Goal: Answer question/provide support

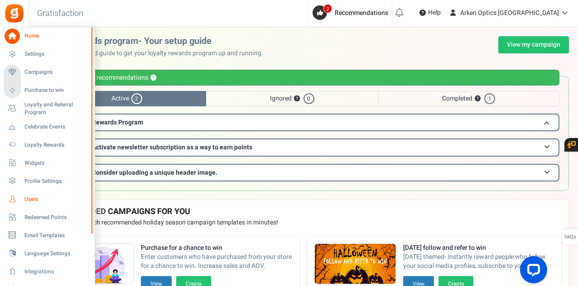
click at [24, 198] on link "Users" at bounding box center [47, 198] width 87 height 15
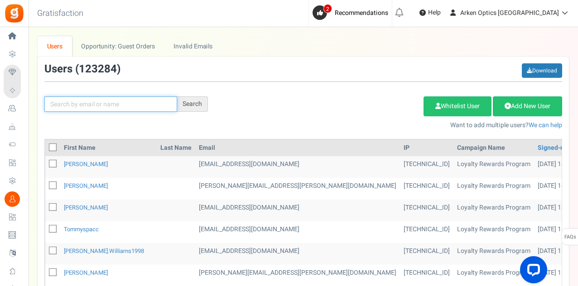
click at [119, 105] on input "text" at bounding box center [110, 103] width 133 height 15
paste input "[EMAIL_ADDRESS][DOMAIN_NAME]"
type input "[EMAIL_ADDRESS][DOMAIN_NAME]"
click at [186, 96] on div "Search" at bounding box center [192, 103] width 31 height 15
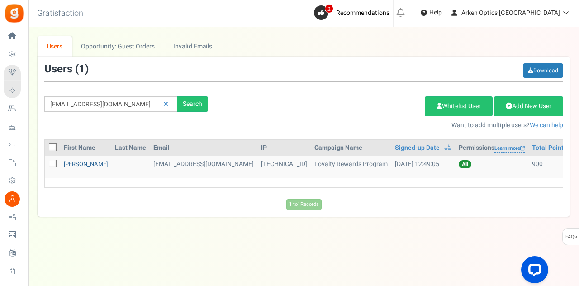
click at [99, 161] on link "[PERSON_NAME]" at bounding box center [86, 164] width 44 height 9
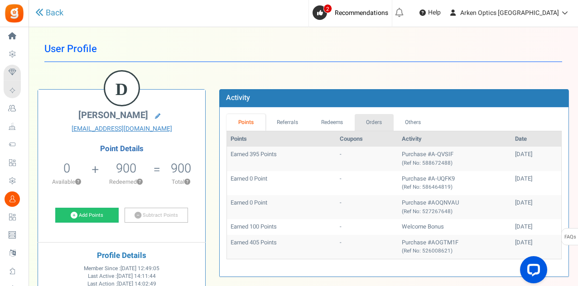
click at [370, 127] on link "Orders" at bounding box center [373, 122] width 39 height 17
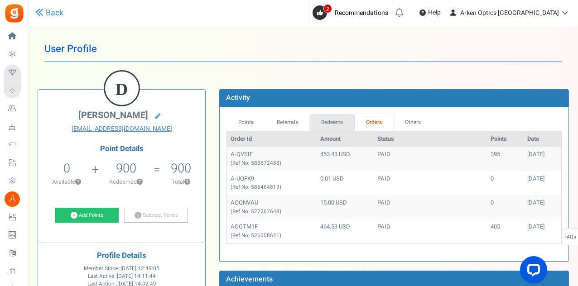
click at [335, 119] on link "Redeems" at bounding box center [331, 122] width 45 height 17
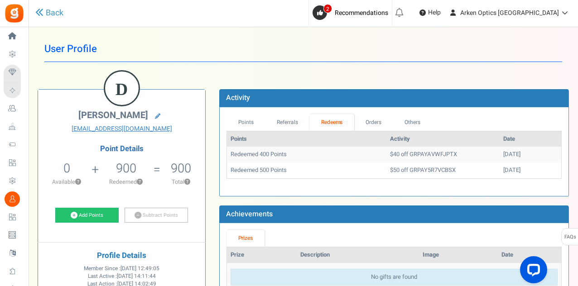
click at [526, 112] on div "Points Referrals Redeems Orders Others Points Activity Date Redeemed 400 Points…" at bounding box center [394, 151] width 348 height 89
drag, startPoint x: 436, startPoint y: 167, endPoint x: 389, endPoint y: 168, distance: 46.6
click at [389, 168] on td "$50 off GRPAY5R7VCBSX" at bounding box center [442, 170] width 113 height 16
copy td "GRPAY5R7VCBSX"
drag, startPoint x: 432, startPoint y: 151, endPoint x: 391, endPoint y: 151, distance: 40.3
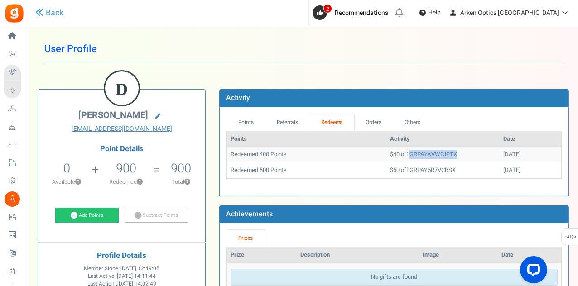
click at [391, 152] on td "$40 off GRPAYAVWFJPTX" at bounding box center [442, 155] width 113 height 16
click at [398, 148] on td "$40 off GRPAYAVWFJPTX" at bounding box center [442, 155] width 113 height 16
click at [386, 153] on td "$40 off GRPAYAVWFJPTX" at bounding box center [442, 155] width 113 height 16
drag, startPoint x: 388, startPoint y: 153, endPoint x: 431, endPoint y: 152, distance: 43.0
click at [431, 152] on td "$40 off GRPAYAVWFJPTX" at bounding box center [442, 155] width 113 height 16
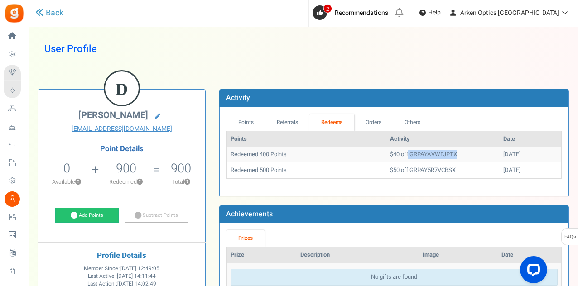
drag, startPoint x: 439, startPoint y: 153, endPoint x: 388, endPoint y: 154, distance: 51.2
click at [388, 154] on td "$40 off GRPAYAVWFJPTX" at bounding box center [442, 155] width 113 height 16
click at [439, 151] on td "$40 off GRPAYAVWFJPTX" at bounding box center [442, 155] width 113 height 16
drag, startPoint x: 439, startPoint y: 152, endPoint x: 396, endPoint y: 152, distance: 43.4
click at [396, 152] on td "$40 off GRPAYAVWFJPTX" at bounding box center [442, 155] width 113 height 16
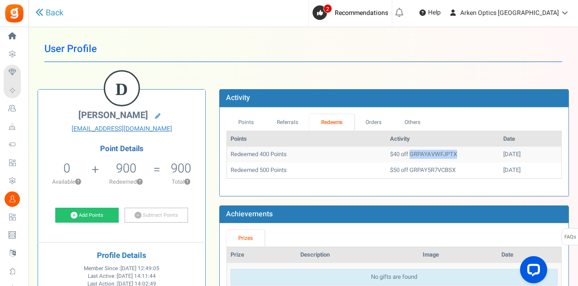
copy td "GRPAYAVWFJPTX"
